Goal: Task Accomplishment & Management: Manage account settings

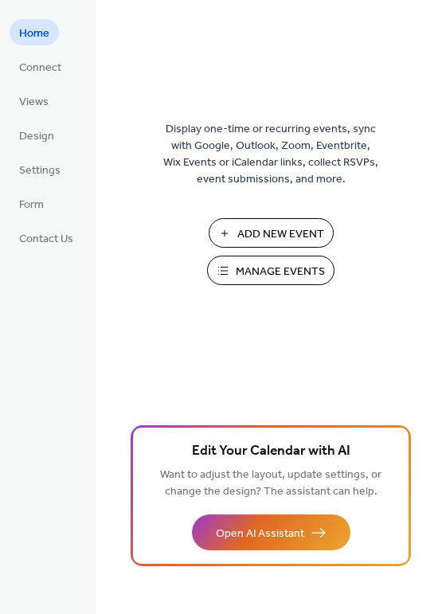
click at [289, 275] on span "Manage Events" at bounding box center [280, 271] width 89 height 17
click at [296, 272] on span "Manage Events" at bounding box center [280, 271] width 89 height 17
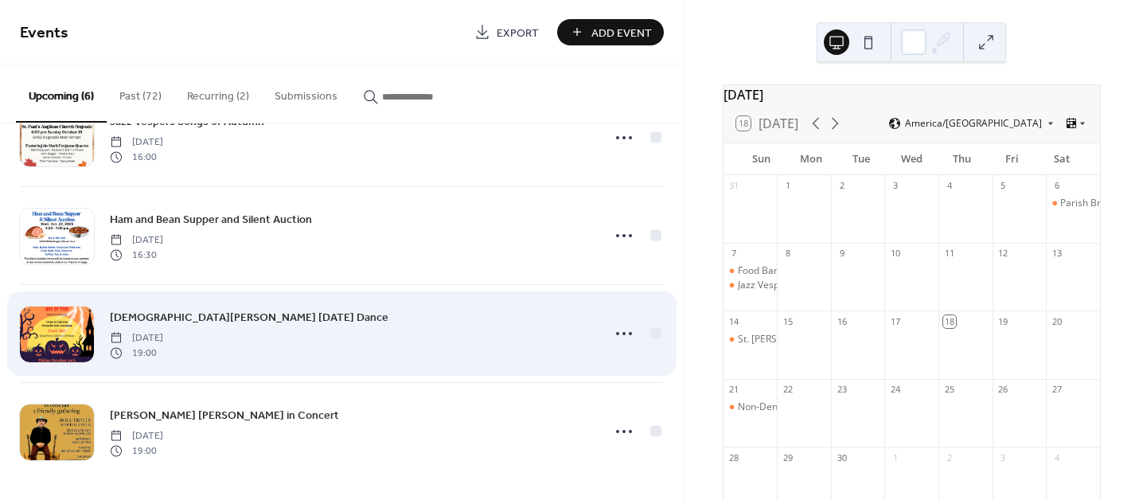
scroll to position [256, 0]
click at [622, 329] on icon at bounding box center [623, 331] width 25 height 25
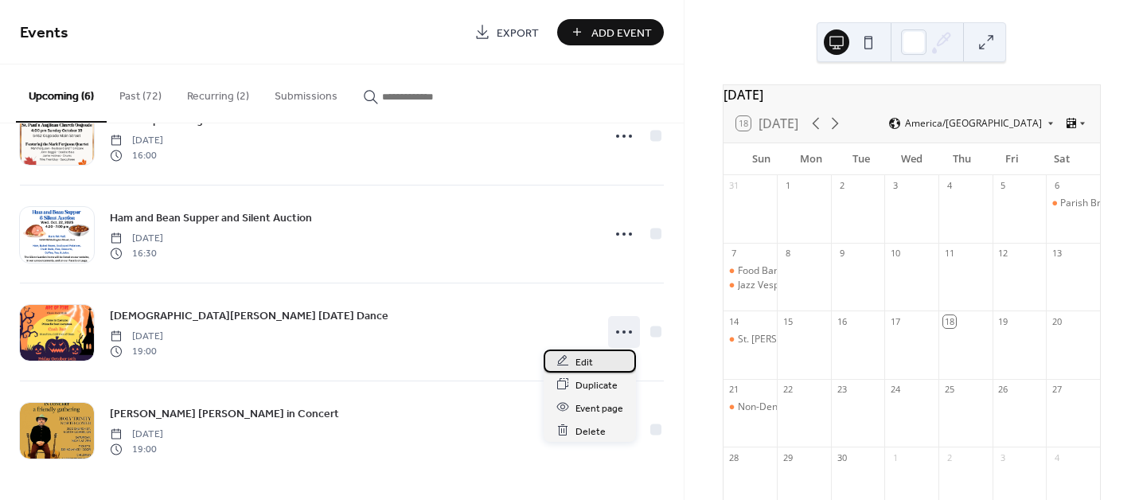
click at [604, 359] on div "Edit" at bounding box center [590, 360] width 92 height 23
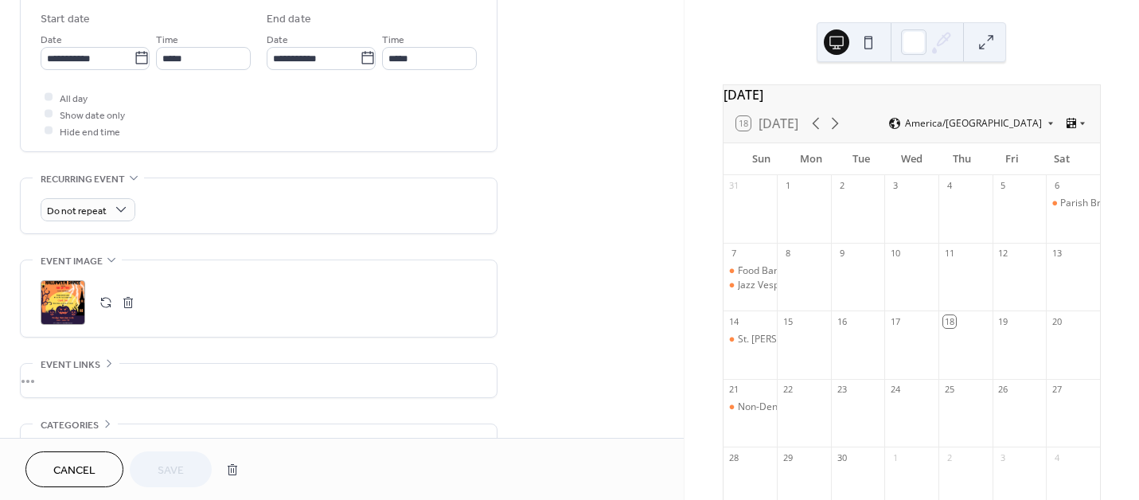
scroll to position [530, 0]
click at [63, 298] on div ";" at bounding box center [63, 300] width 45 height 45
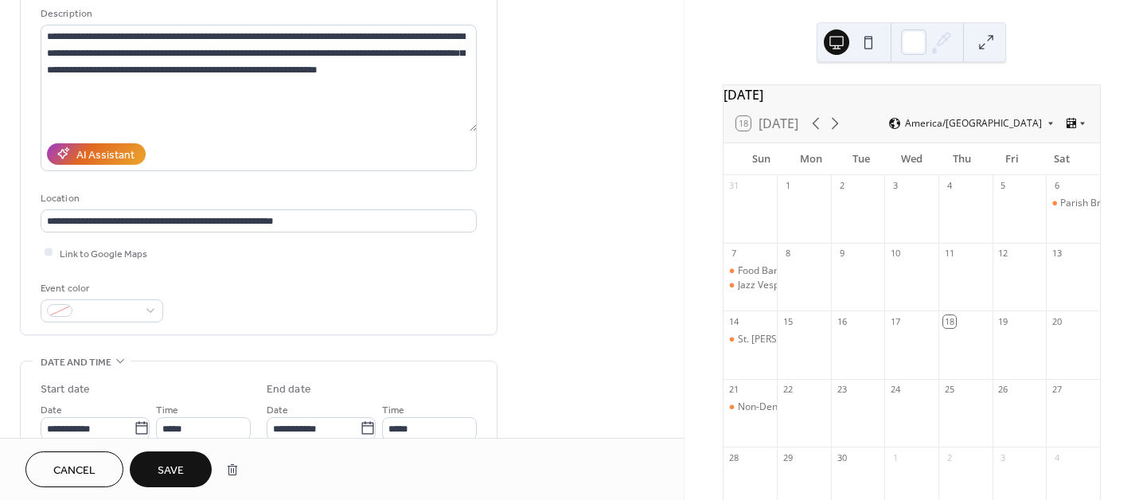
scroll to position [106, 0]
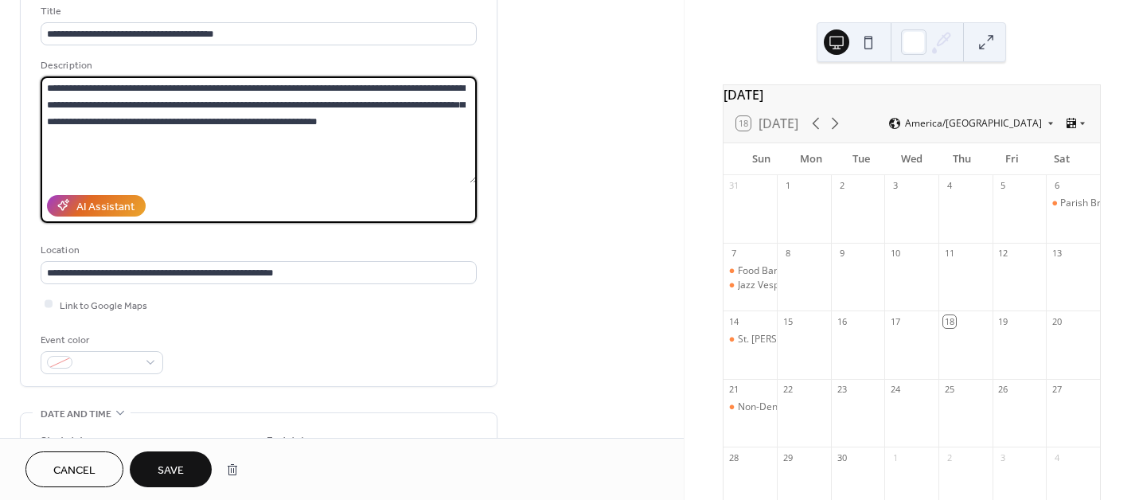
drag, startPoint x: 302, startPoint y: 103, endPoint x: 322, endPoint y: 102, distance: 20.8
click at [322, 102] on textarea "**********" at bounding box center [259, 129] width 436 height 107
drag, startPoint x: 350, startPoint y: 103, endPoint x: 123, endPoint y: 118, distance: 227.4
click at [123, 118] on textarea "**********" at bounding box center [259, 129] width 436 height 107
type textarea "**********"
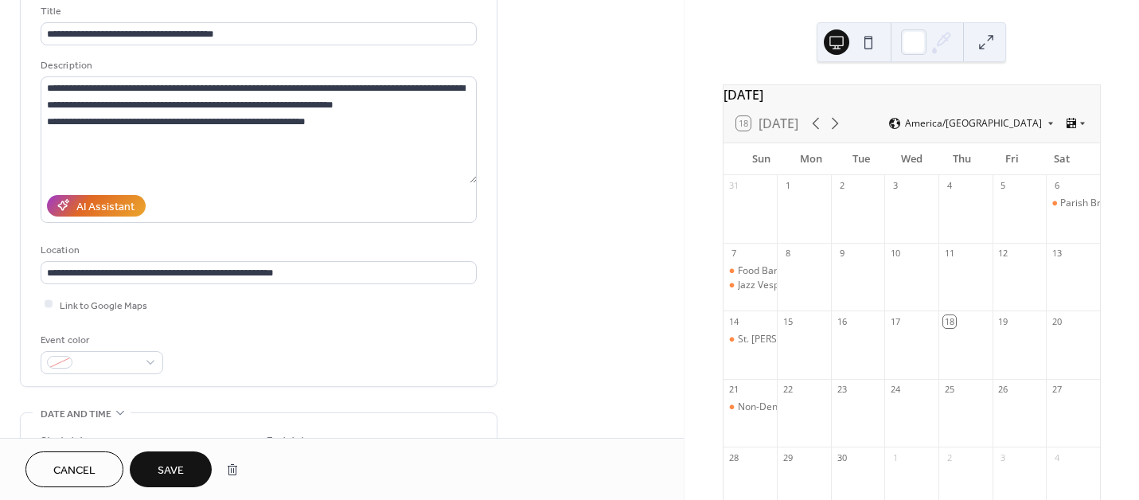
click at [185, 474] on button "Save" at bounding box center [171, 469] width 82 height 36
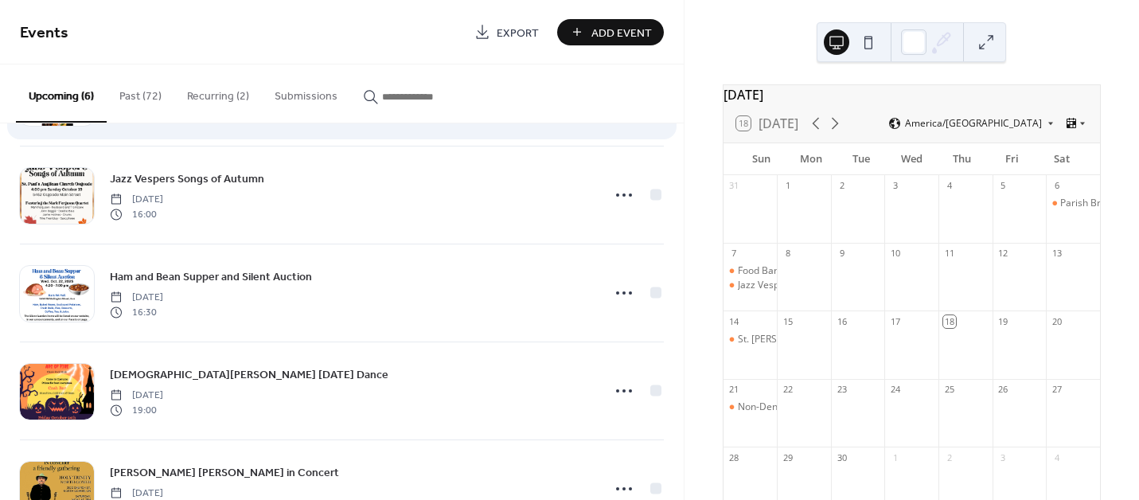
scroll to position [212, 0]
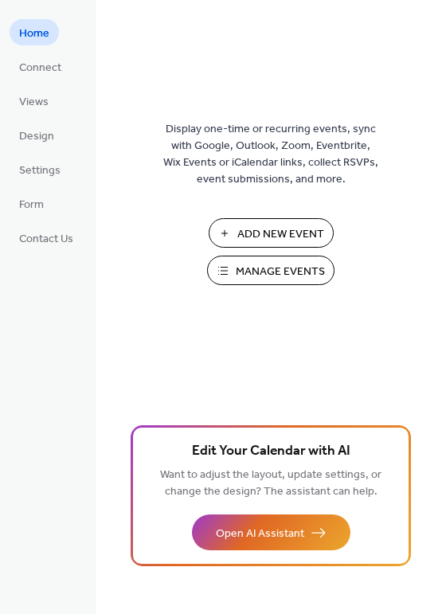
click at [290, 263] on span "Manage Events" at bounding box center [280, 271] width 89 height 17
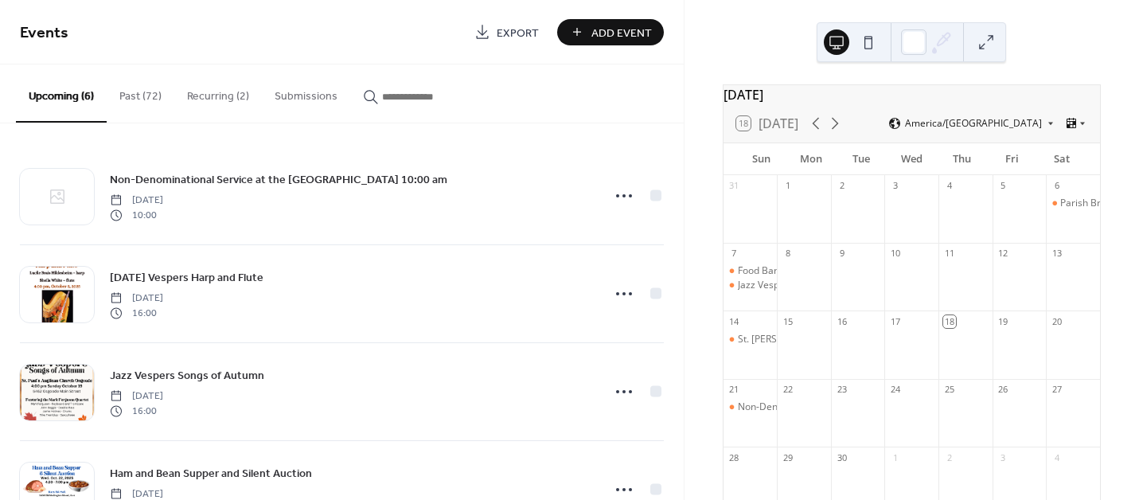
click at [203, 97] on button "Recurring (2)" at bounding box center [218, 92] width 88 height 57
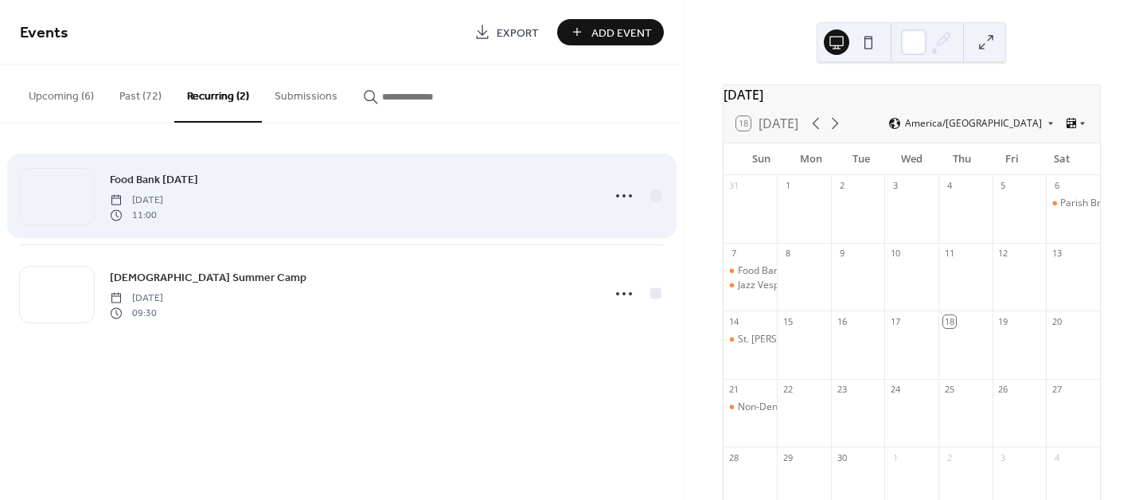
click at [244, 193] on div "Food Bank [DATE] [DATE] 11:00" at bounding box center [351, 195] width 482 height 51
click at [625, 196] on icon at bounding box center [623, 195] width 25 height 25
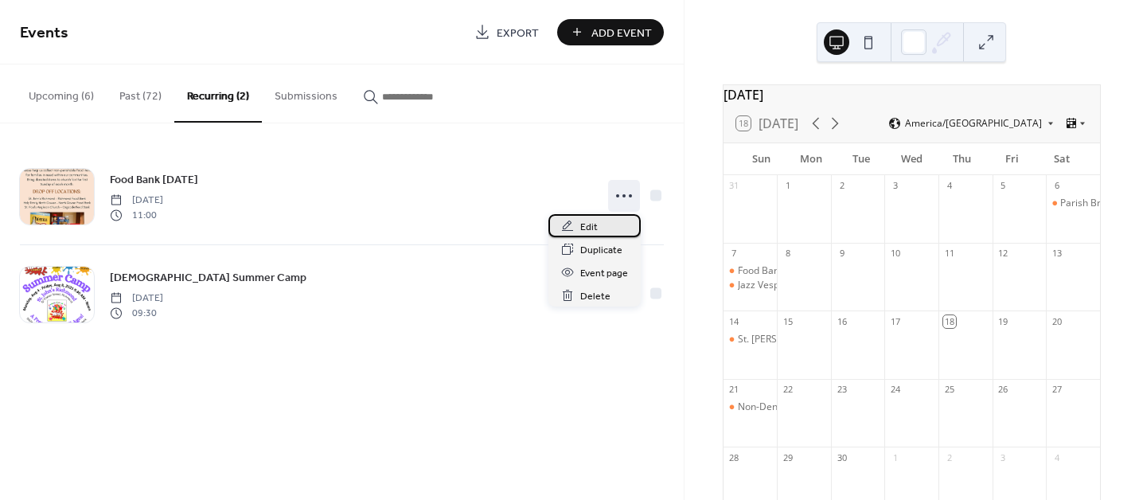
click at [613, 224] on div "Edit" at bounding box center [594, 225] width 92 height 23
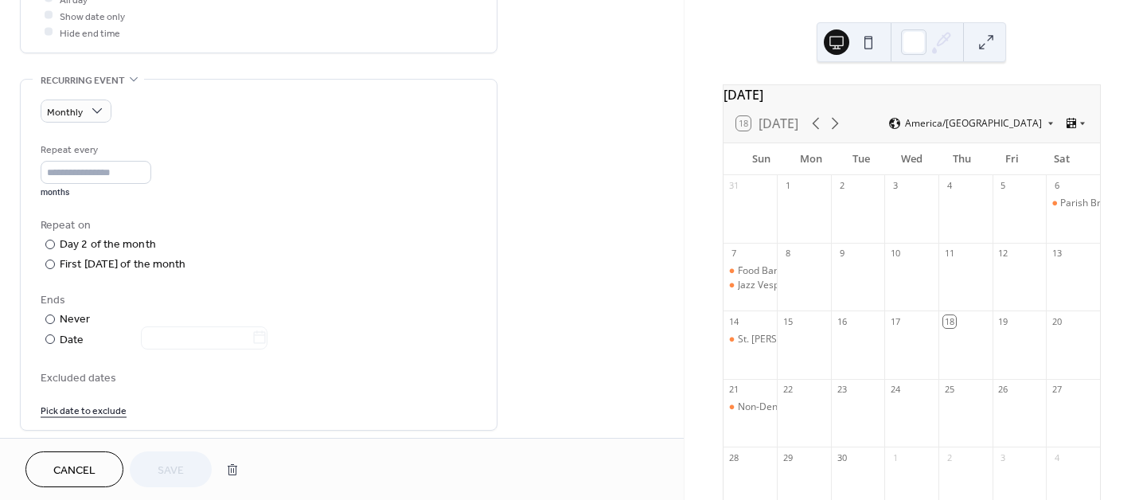
scroll to position [743, 0]
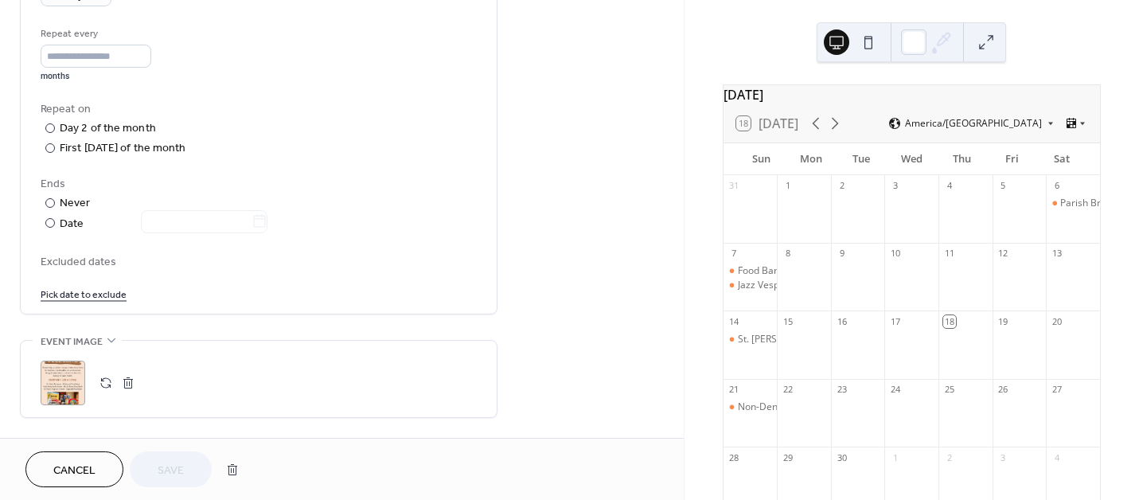
click at [58, 382] on div ";" at bounding box center [63, 383] width 45 height 45
click at [185, 470] on button "Save" at bounding box center [171, 469] width 82 height 36
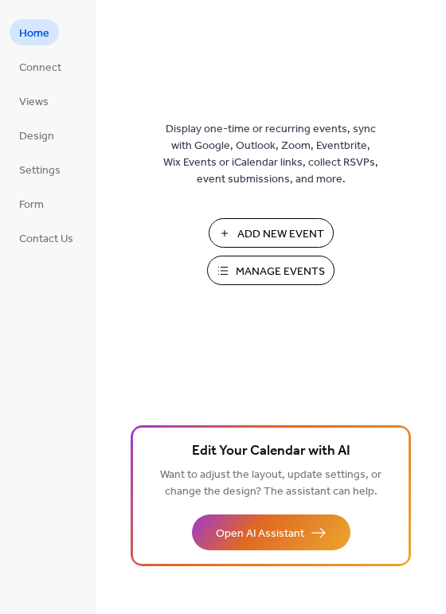
click at [285, 270] on span "Manage Events" at bounding box center [280, 271] width 89 height 17
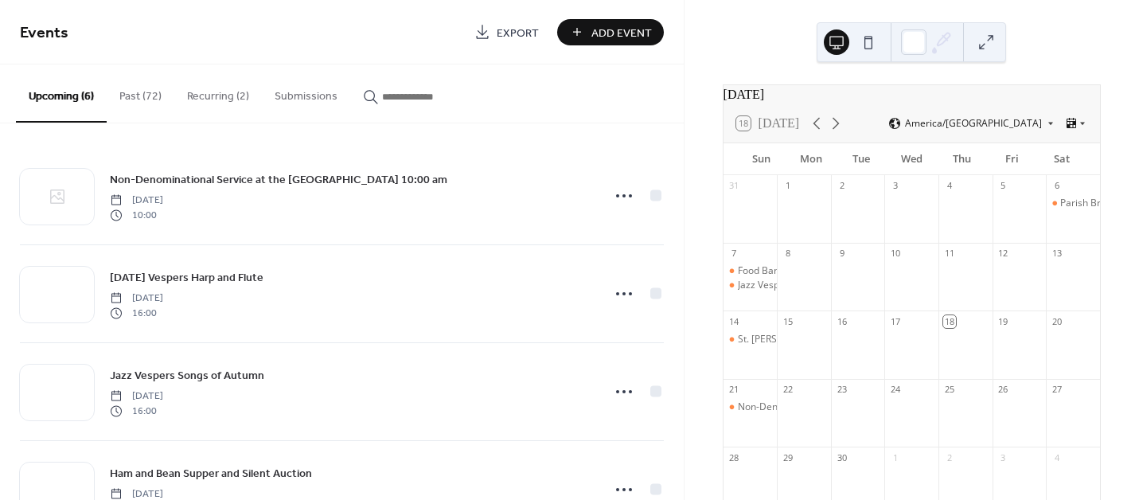
click at [211, 99] on button "Recurring (2)" at bounding box center [218, 92] width 88 height 57
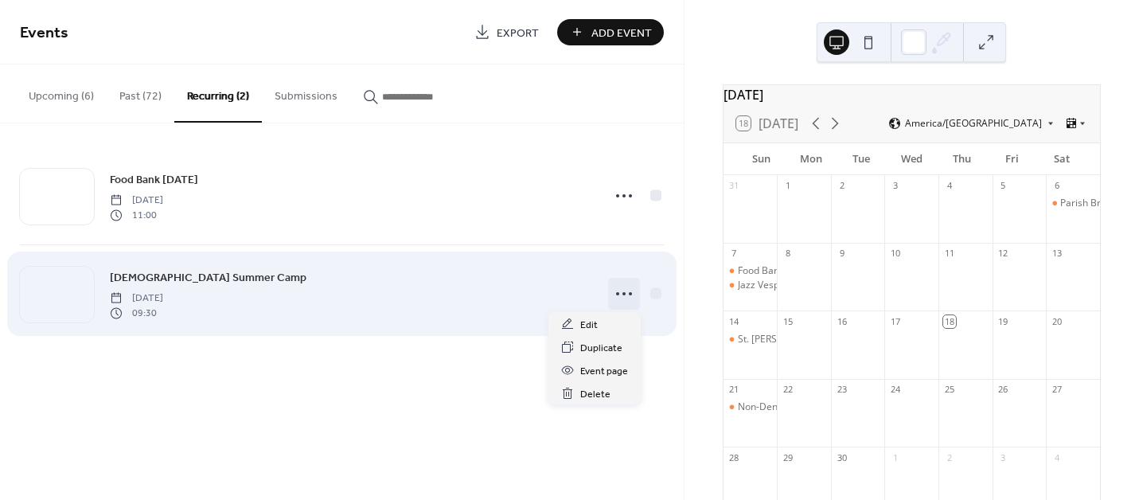
click at [617, 294] on circle at bounding box center [617, 293] width 3 height 3
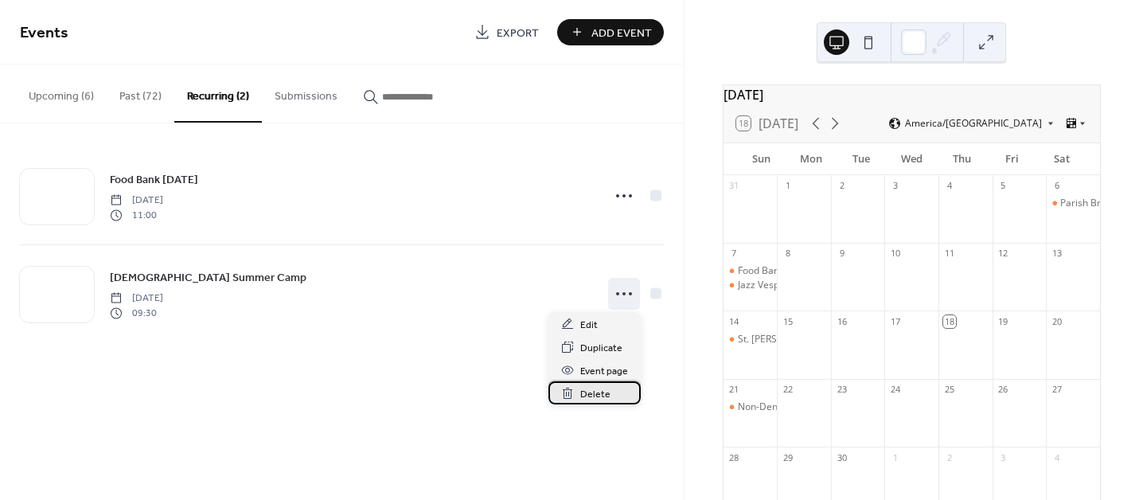
click at [618, 399] on div "Delete" at bounding box center [594, 392] width 92 height 23
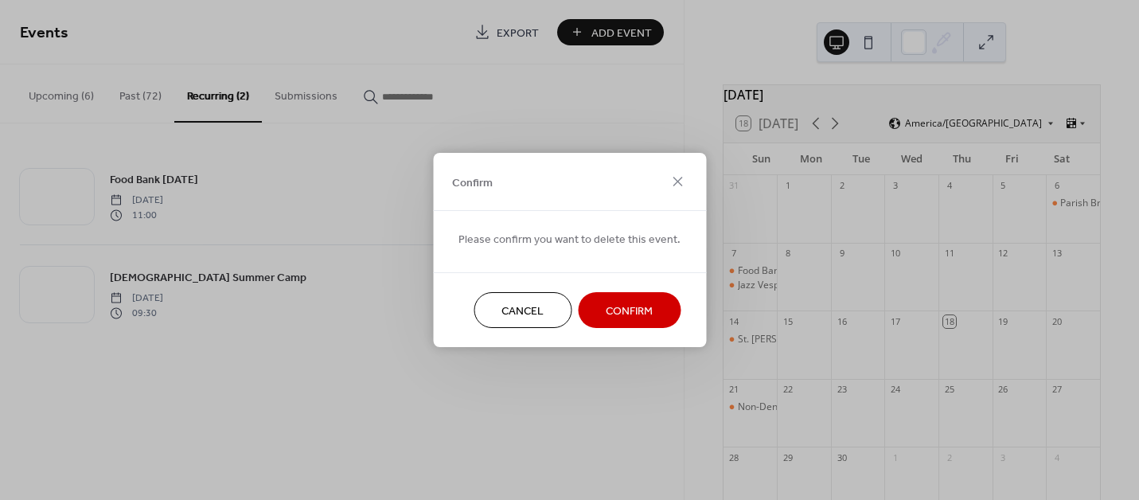
click at [626, 307] on span "Confirm" at bounding box center [629, 311] width 47 height 17
